Goal: Task Accomplishment & Management: Manage account settings

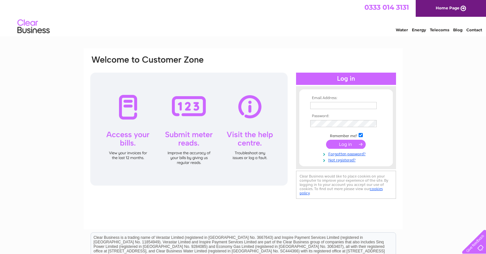
type input "enquiries@theflooringstudios.com"
click at [338, 143] on input "submit" at bounding box center [346, 144] width 40 height 9
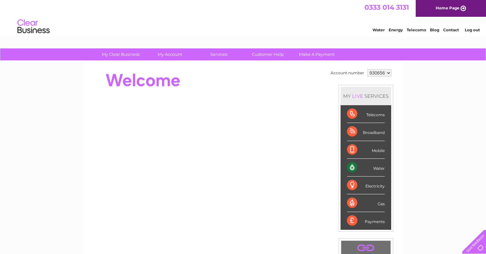
click at [357, 169] on div "Water" at bounding box center [366, 168] width 38 height 18
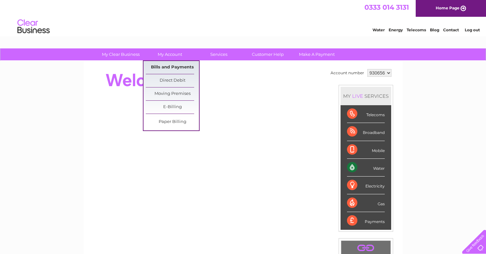
click at [167, 66] on link "Bills and Payments" at bounding box center [172, 67] width 53 height 13
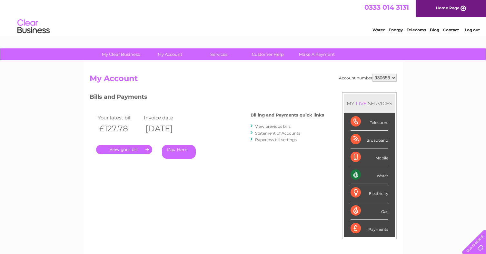
click at [127, 150] on link "." at bounding box center [124, 149] width 56 height 9
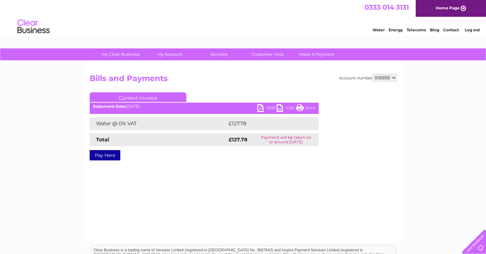
click at [261, 108] on link "PDF" at bounding box center [266, 108] width 19 height 9
